Goal: Find specific fact: Find specific fact

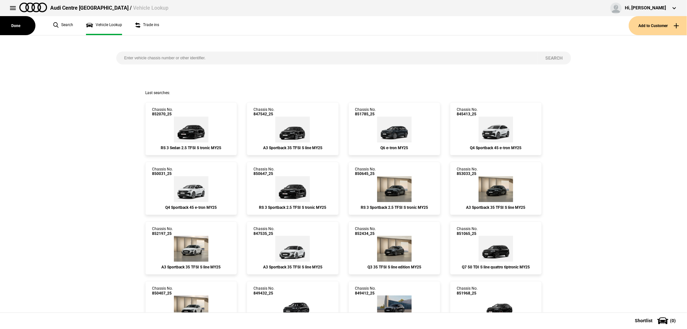
click at [149, 52] on input "search" at bounding box center [326, 58] width 421 height 13
paste input "851890"
type input "851890"
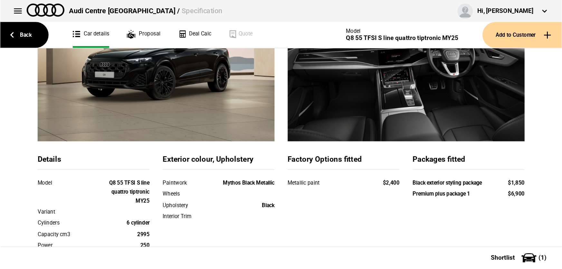
scroll to position [100, 0]
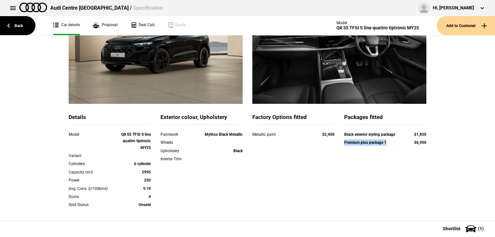
drag, startPoint x: 338, startPoint y: 143, endPoint x: 387, endPoint y: 142, distance: 49.3
click at [387, 142] on div "Black exterior styling package $1,850 Premium plus package 1 $6,900" at bounding box center [385, 139] width 92 height 16
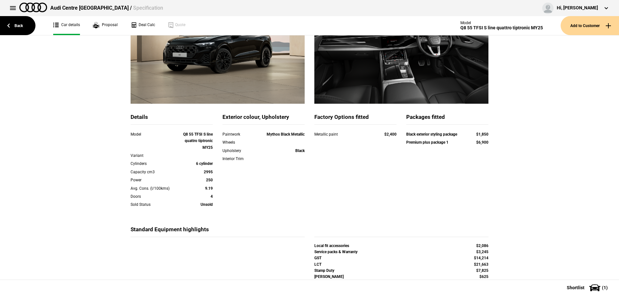
drag, startPoint x: 322, startPoint y: 94, endPoint x: 283, endPoint y: 136, distance: 57.5
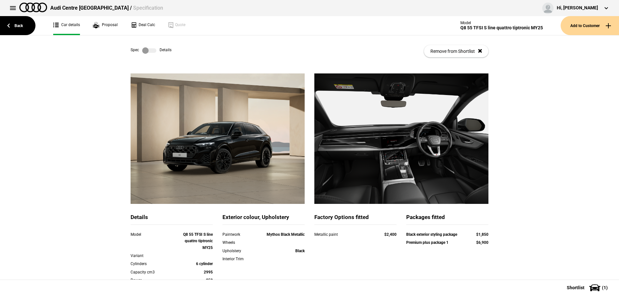
click at [150, 47] on div "Spec Details Remove from Shortlist" at bounding box center [310, 51] width 358 height 32
click at [148, 51] on label at bounding box center [149, 50] width 14 height 6
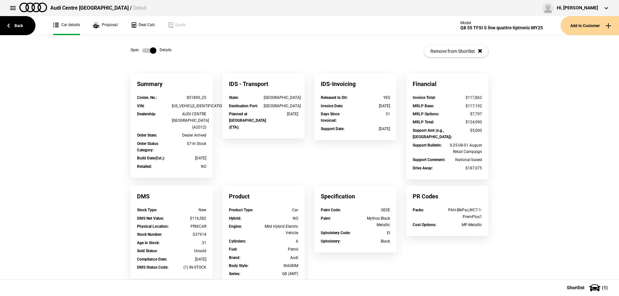
click at [182, 105] on div "[US_VEHICLE_IDENTIFICATION_NUMBER]" at bounding box center [189, 106] width 35 height 6
copy div "[US_VEHICLE_IDENTIFICATION_NUMBER]"
